Goal: Task Accomplishment & Management: Manage account settings

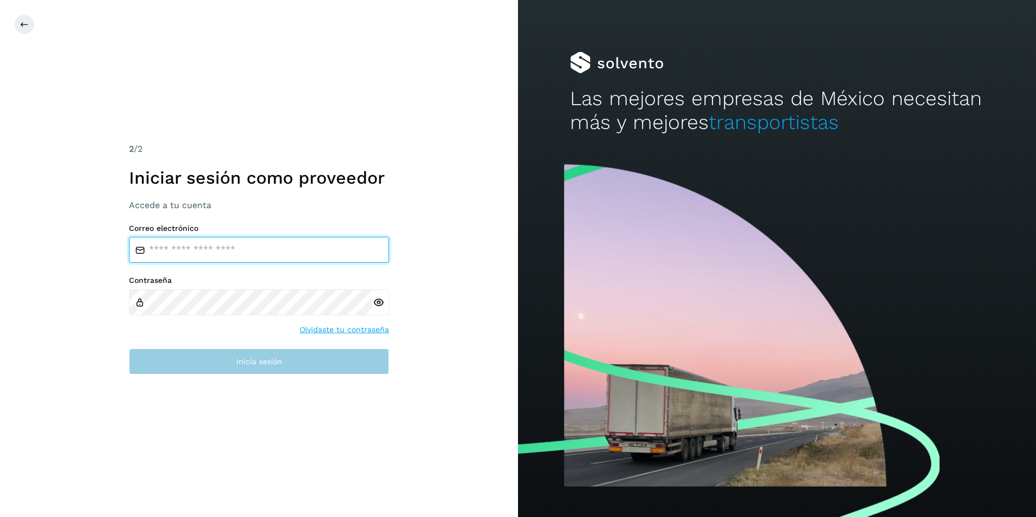
type input "**********"
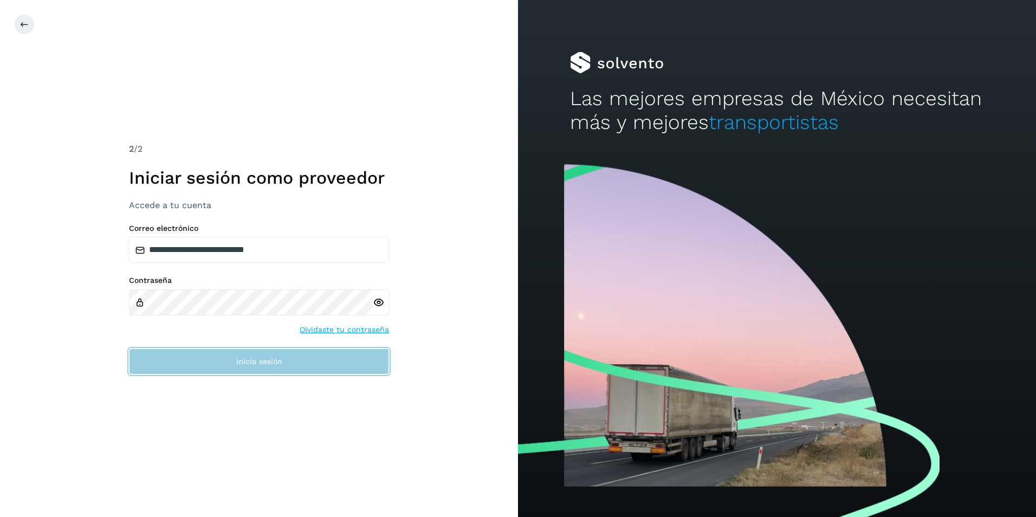
click at [190, 370] on button "Inicia sesión" at bounding box center [259, 361] width 260 height 26
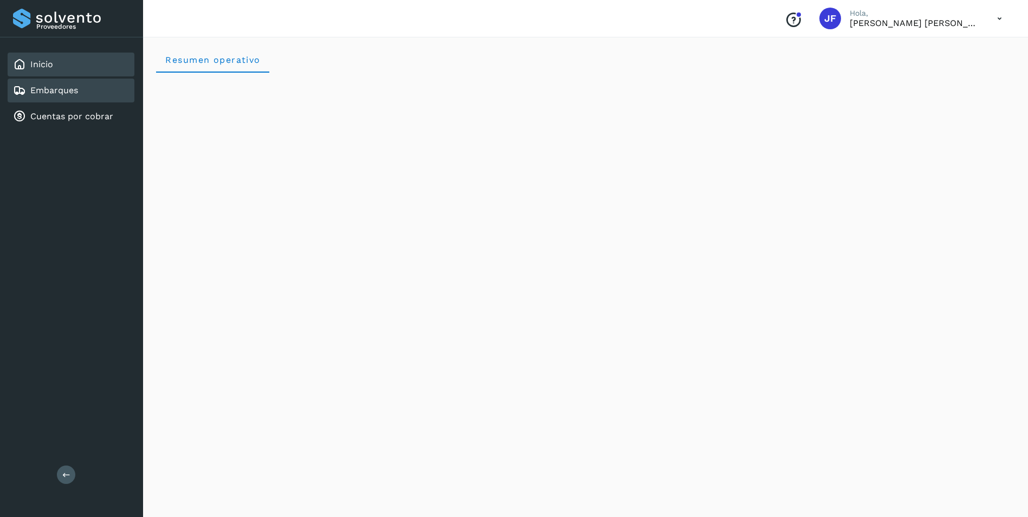
click at [49, 94] on link "Embarques" at bounding box center [54, 90] width 48 height 10
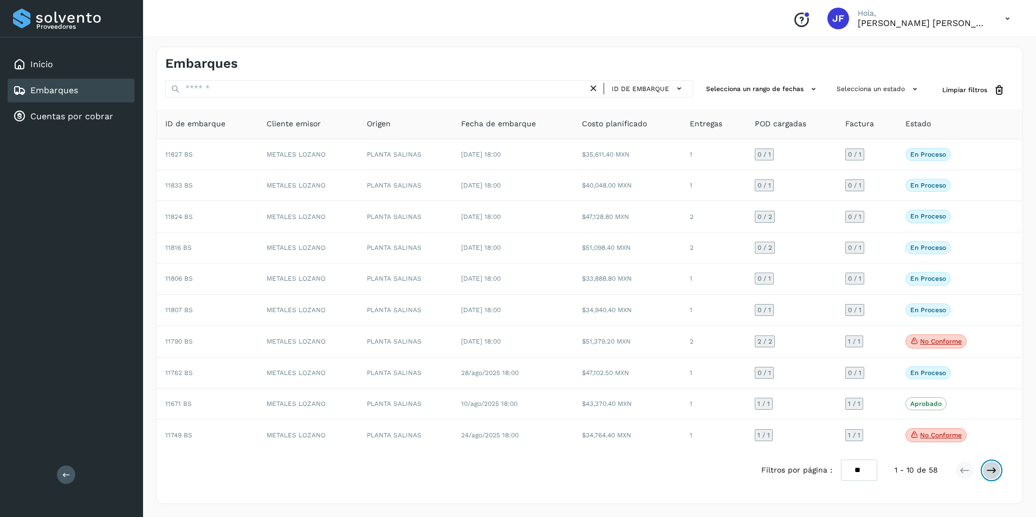
click at [991, 475] on icon at bounding box center [991, 470] width 11 height 11
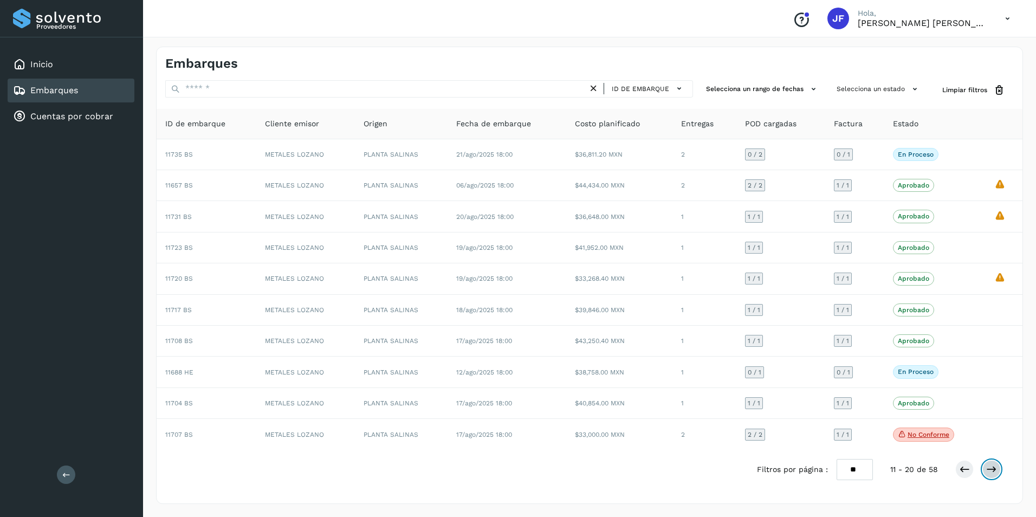
click at [991, 470] on icon at bounding box center [991, 469] width 11 height 11
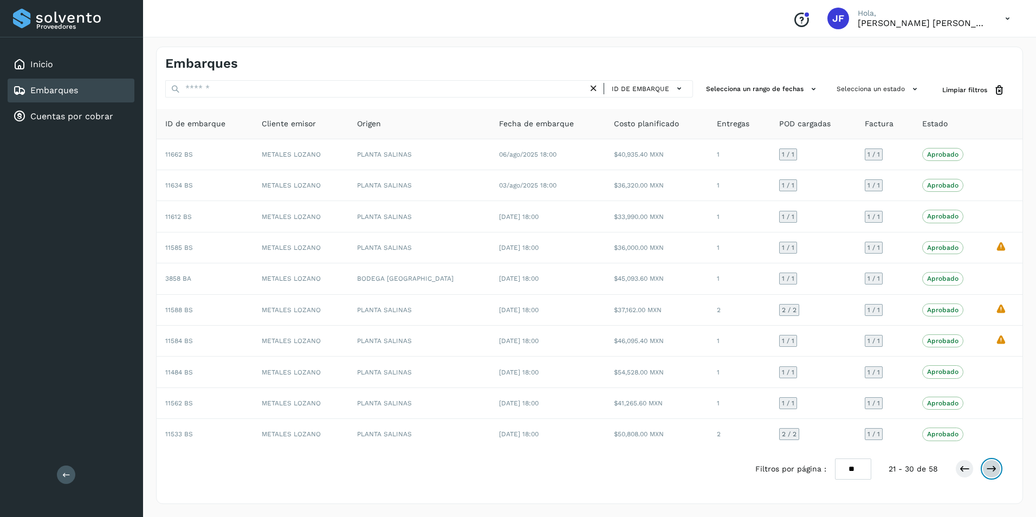
click at [991, 470] on icon at bounding box center [991, 468] width 11 height 11
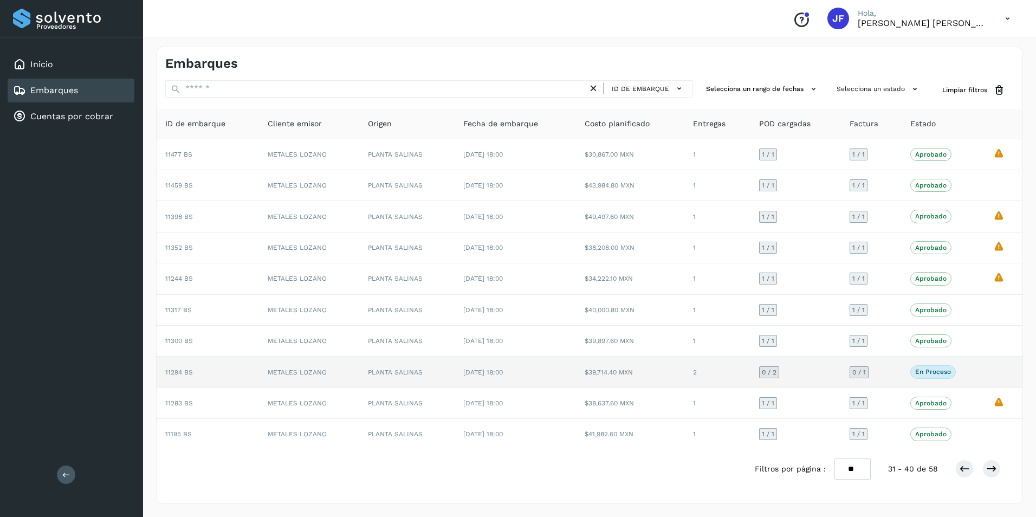
click at [988, 369] on td at bounding box center [1003, 371] width 38 height 31
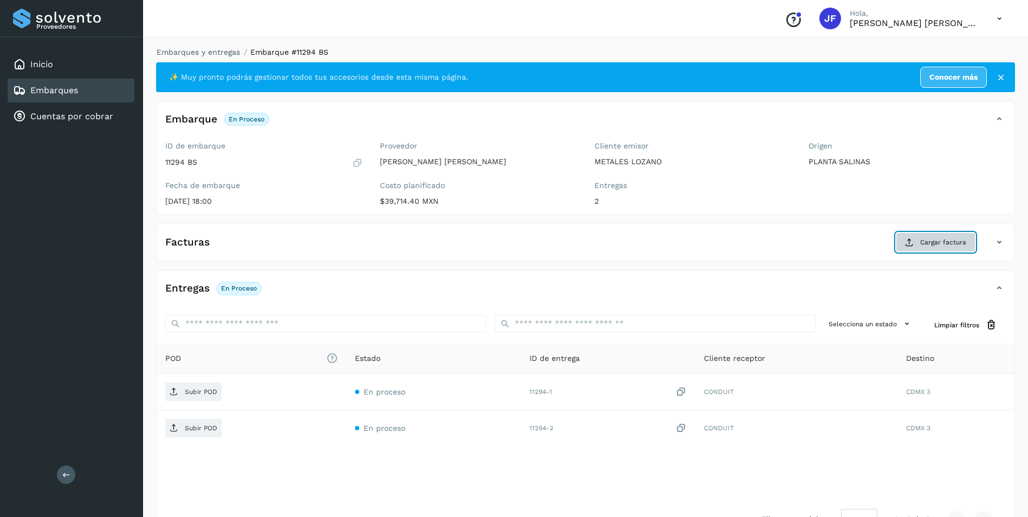
click at [927, 242] on span "Cargar factura" at bounding box center [943, 242] width 46 height 10
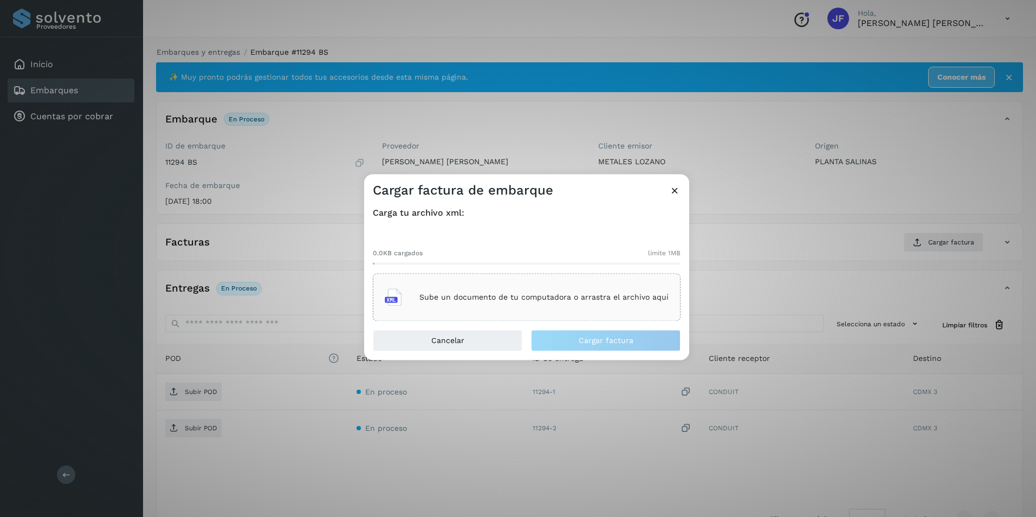
click at [429, 299] on p "Sube un documento de tu computadora o arrastra el archivo aquí" at bounding box center [543, 297] width 249 height 9
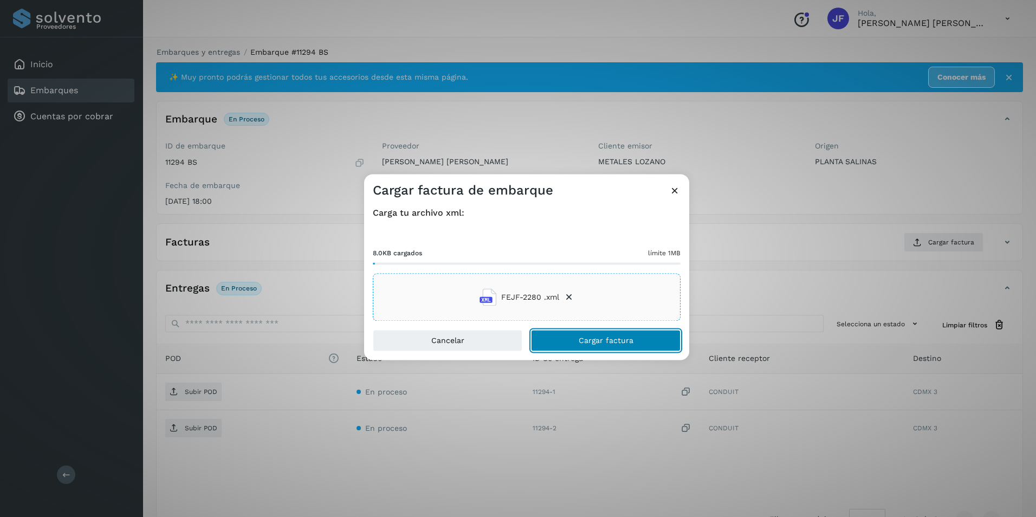
click at [599, 347] on button "Cargar factura" at bounding box center [606, 341] width 150 height 22
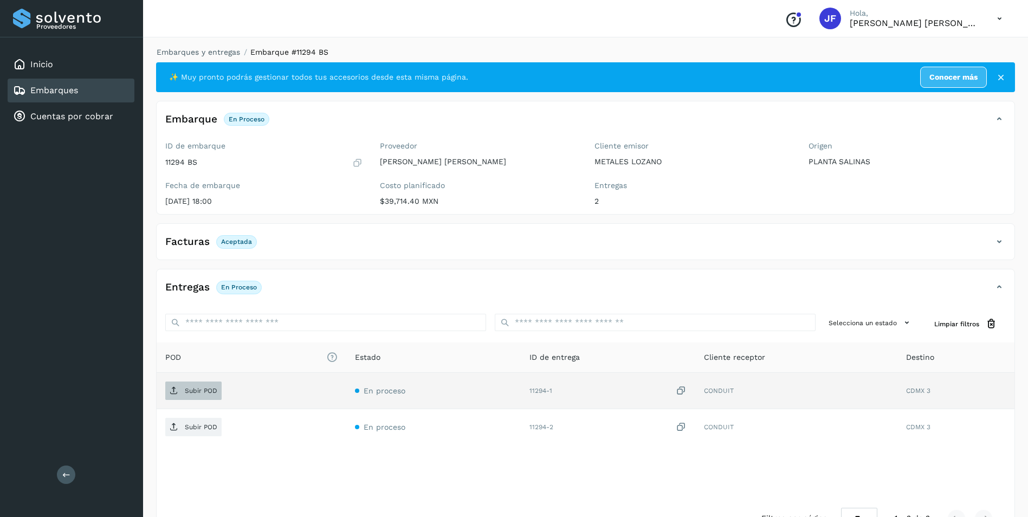
click at [198, 393] on p "Subir POD" at bounding box center [201, 391] width 33 height 8
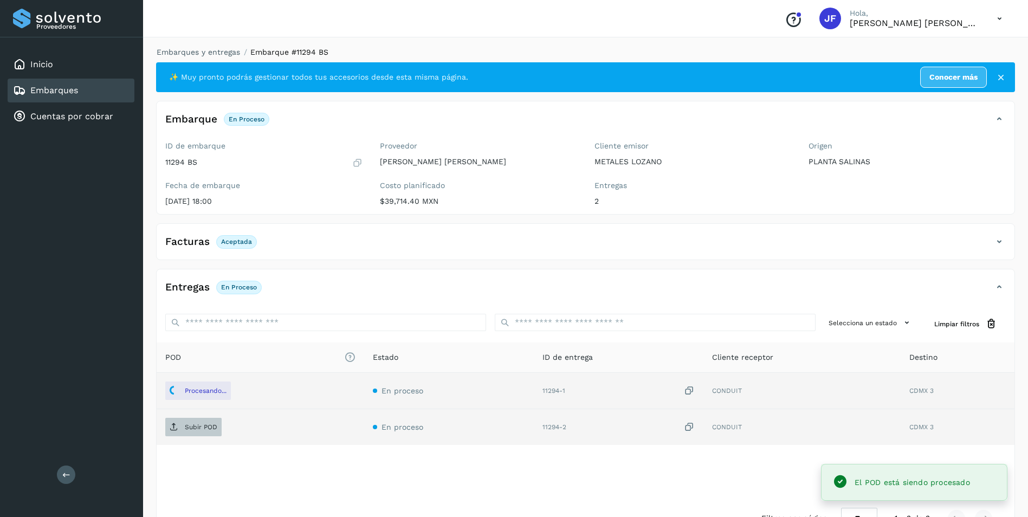
click at [196, 429] on p "Subir POD" at bounding box center [201, 427] width 33 height 8
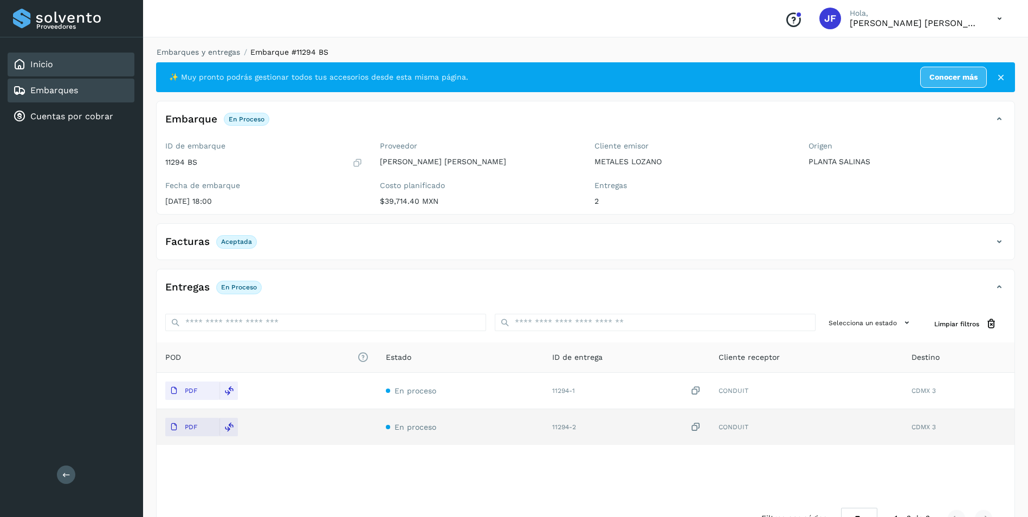
click at [33, 57] on div "Inicio" at bounding box center [71, 65] width 127 height 24
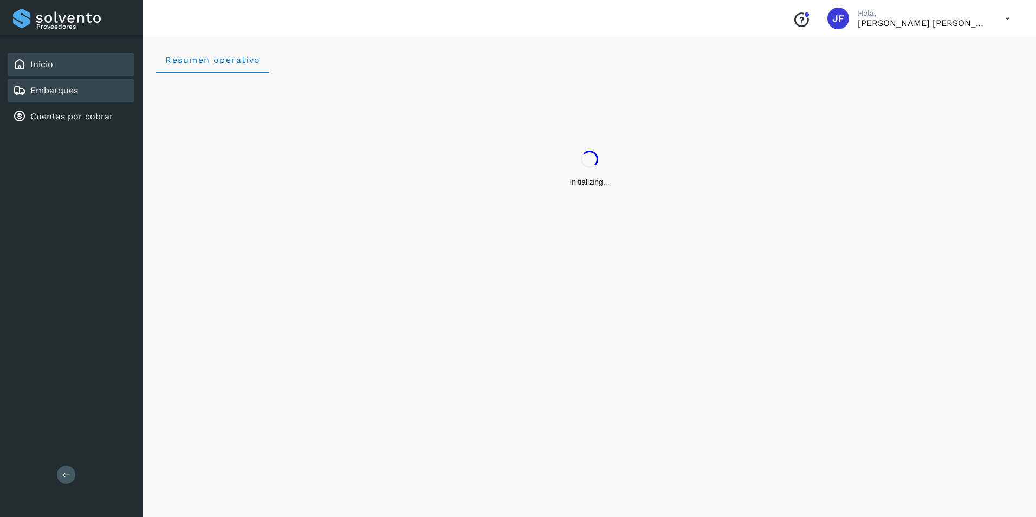
click at [43, 81] on div "Embarques" at bounding box center [71, 91] width 127 height 24
